Goal: Task Accomplishment & Management: Manage account settings

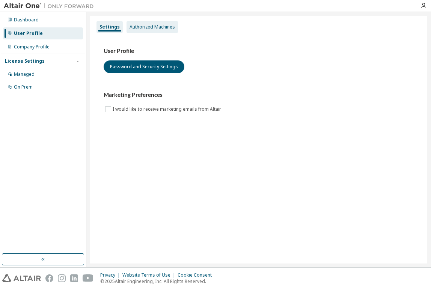
click at [130, 26] on div "Authorized Machines" at bounding box center [152, 27] width 45 height 6
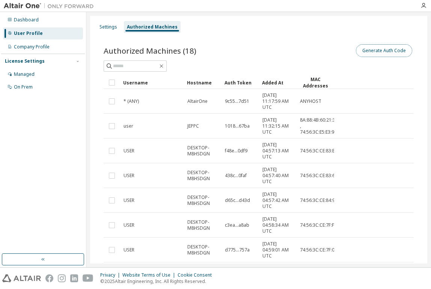
click at [373, 54] on button "Generate Auth Code" at bounding box center [384, 50] width 56 height 13
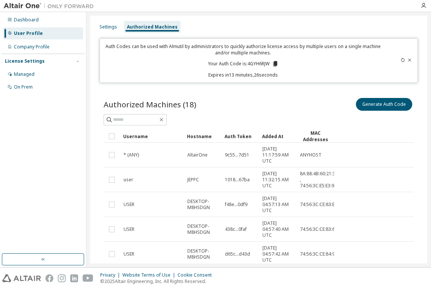
click at [273, 65] on icon at bounding box center [275, 63] width 4 height 5
